Goal: Information Seeking & Learning: Get advice/opinions

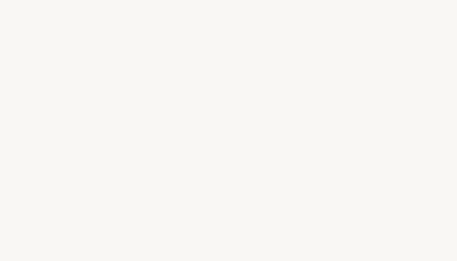
select select "FR"
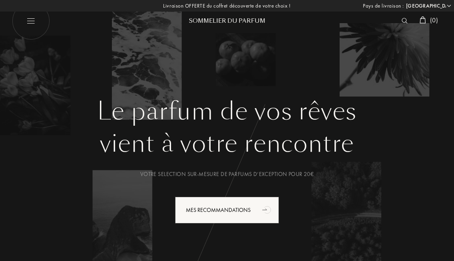
click at [403, 17] on div at bounding box center [407, 21] width 18 height 10
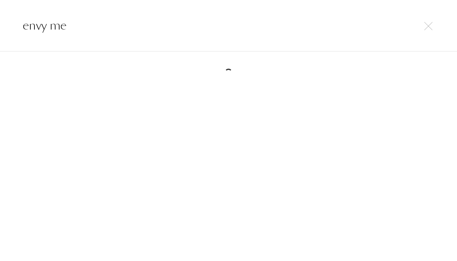
type input "envy me"
click at [428, 26] on img at bounding box center [428, 26] width 8 height 8
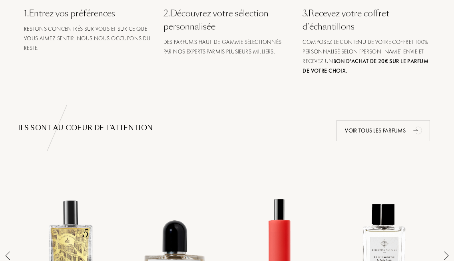
scroll to position [473, 0]
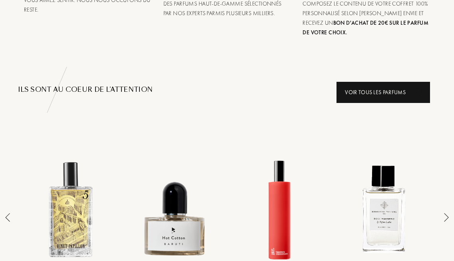
click at [358, 88] on div "Voir tous les parfums" at bounding box center [384, 92] width 94 height 21
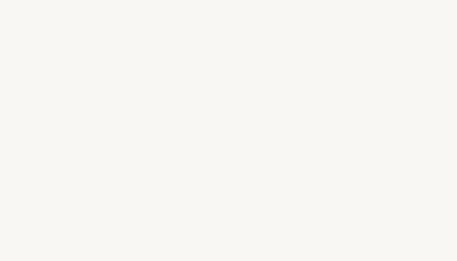
select select "FR"
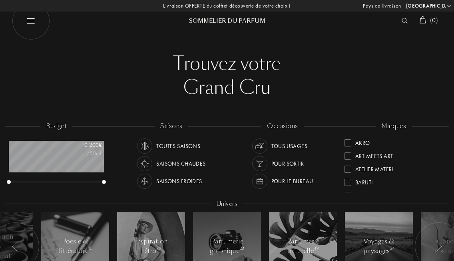
click at [405, 19] on img at bounding box center [405, 21] width 6 height 6
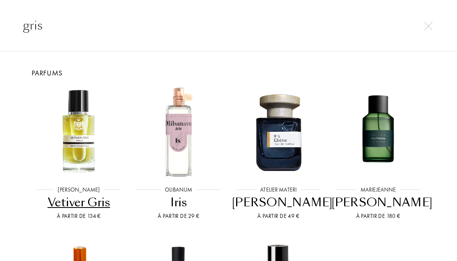
type input "gris"
click at [425, 21] on div at bounding box center [428, 25] width 11 height 10
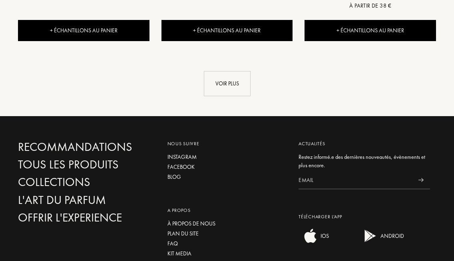
scroll to position [1227, 0]
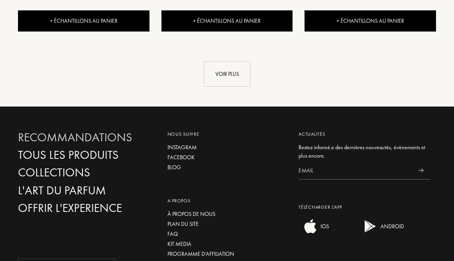
click at [86, 131] on div "Recommandations" at bounding box center [84, 138] width 132 height 14
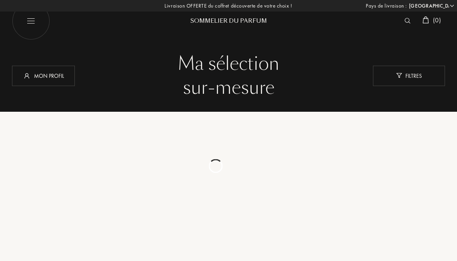
select select "FR"
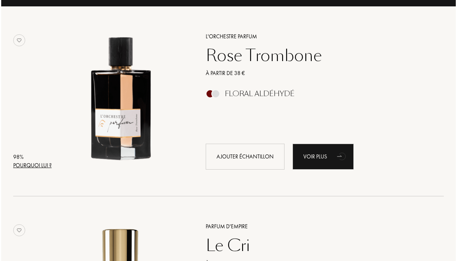
scroll to position [114, 0]
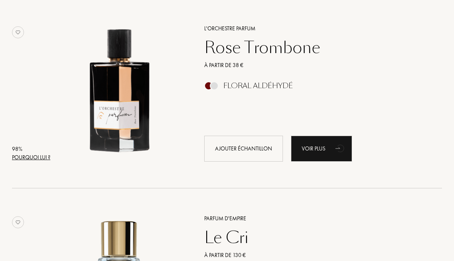
click at [37, 157] on div "Pourquoi lui ?" at bounding box center [31, 158] width 38 height 8
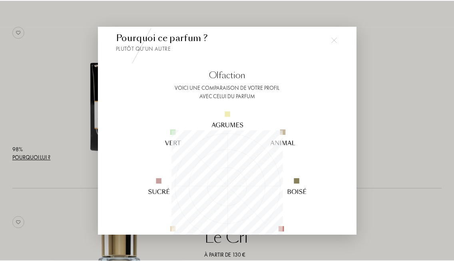
scroll to position [0, 0]
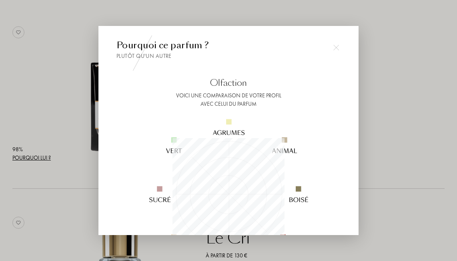
click at [335, 48] on img at bounding box center [336, 48] width 6 height 6
